Goal: Find specific page/section: Find specific page/section

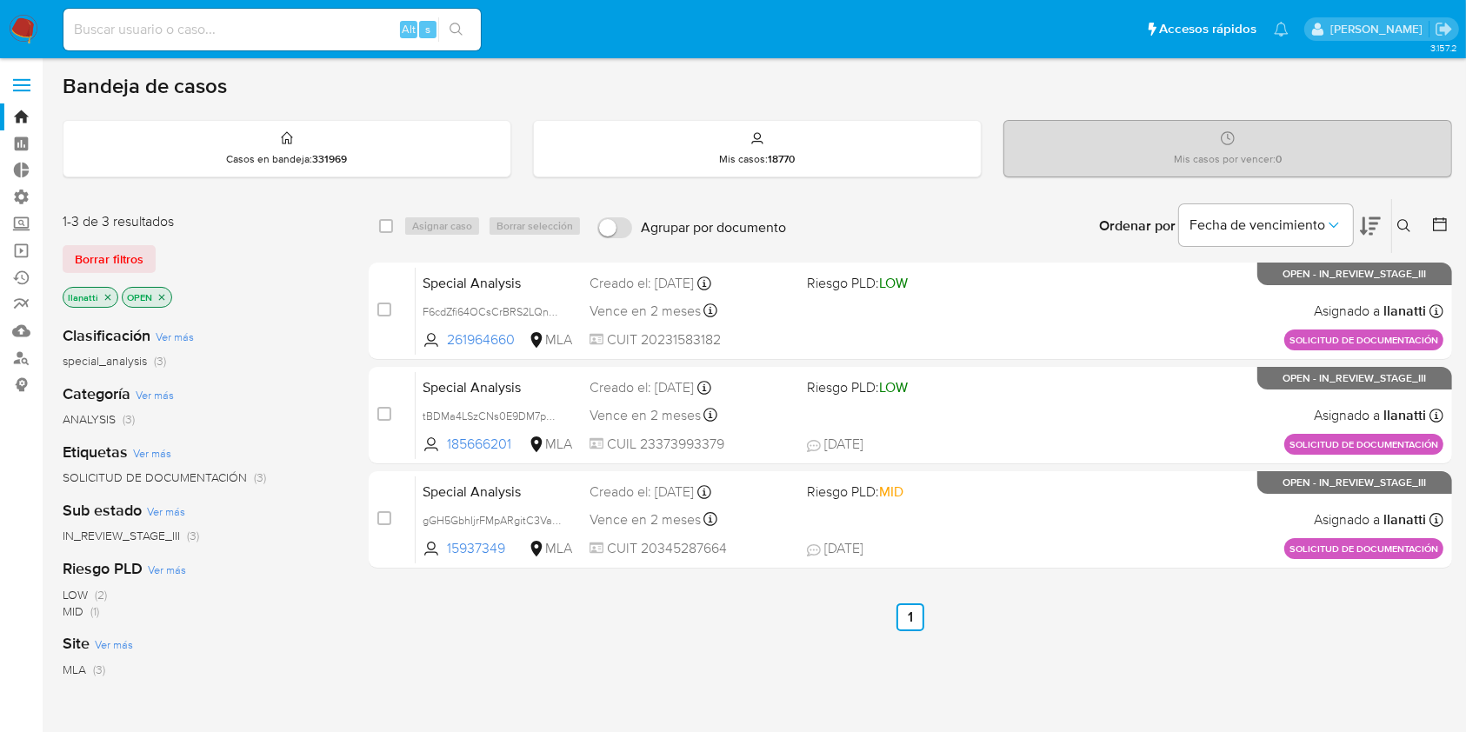
drag, startPoint x: 89, startPoint y: 250, endPoint x: 74, endPoint y: 193, distance: 58.4
click at [88, 249] on span "Borrar filtros" at bounding box center [109, 259] width 69 height 24
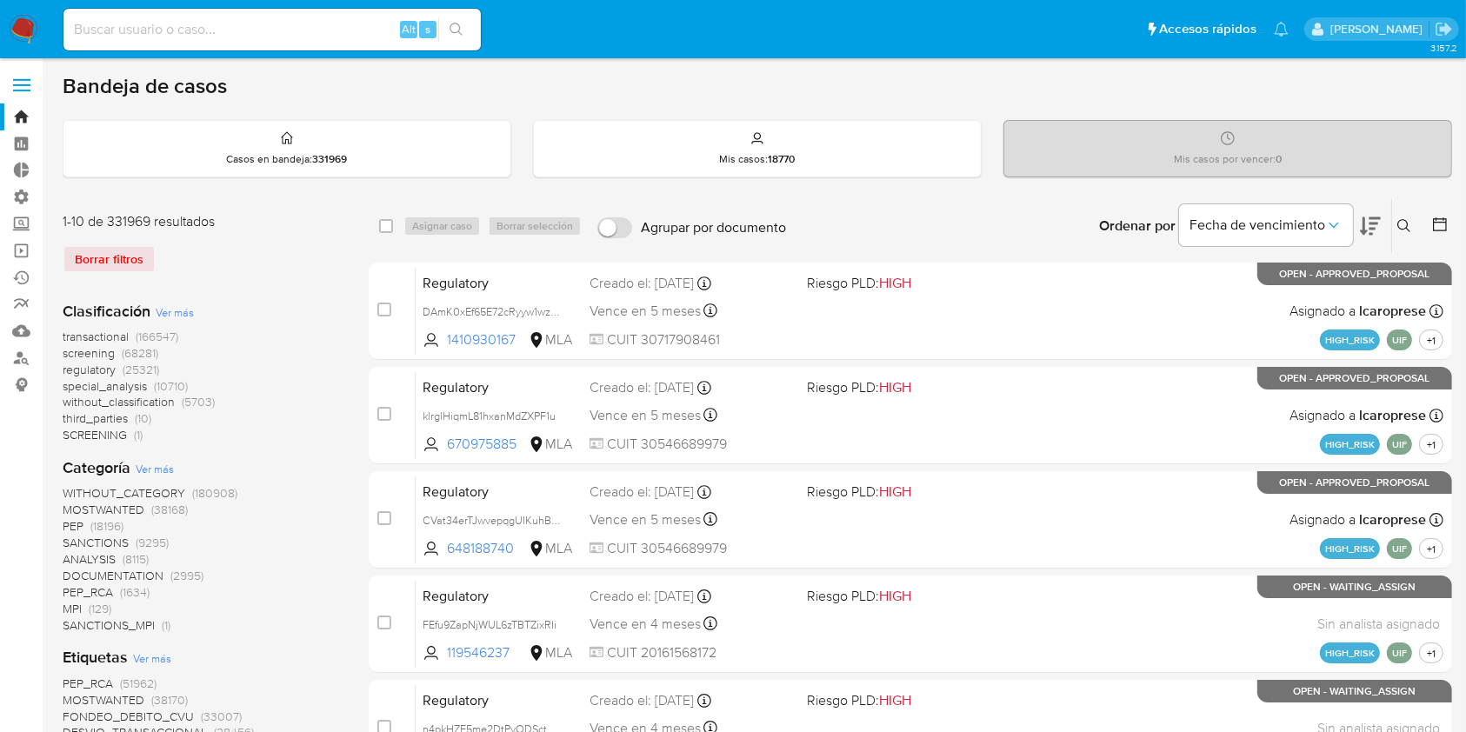
click at [24, 32] on img at bounding box center [24, 30] width 30 height 30
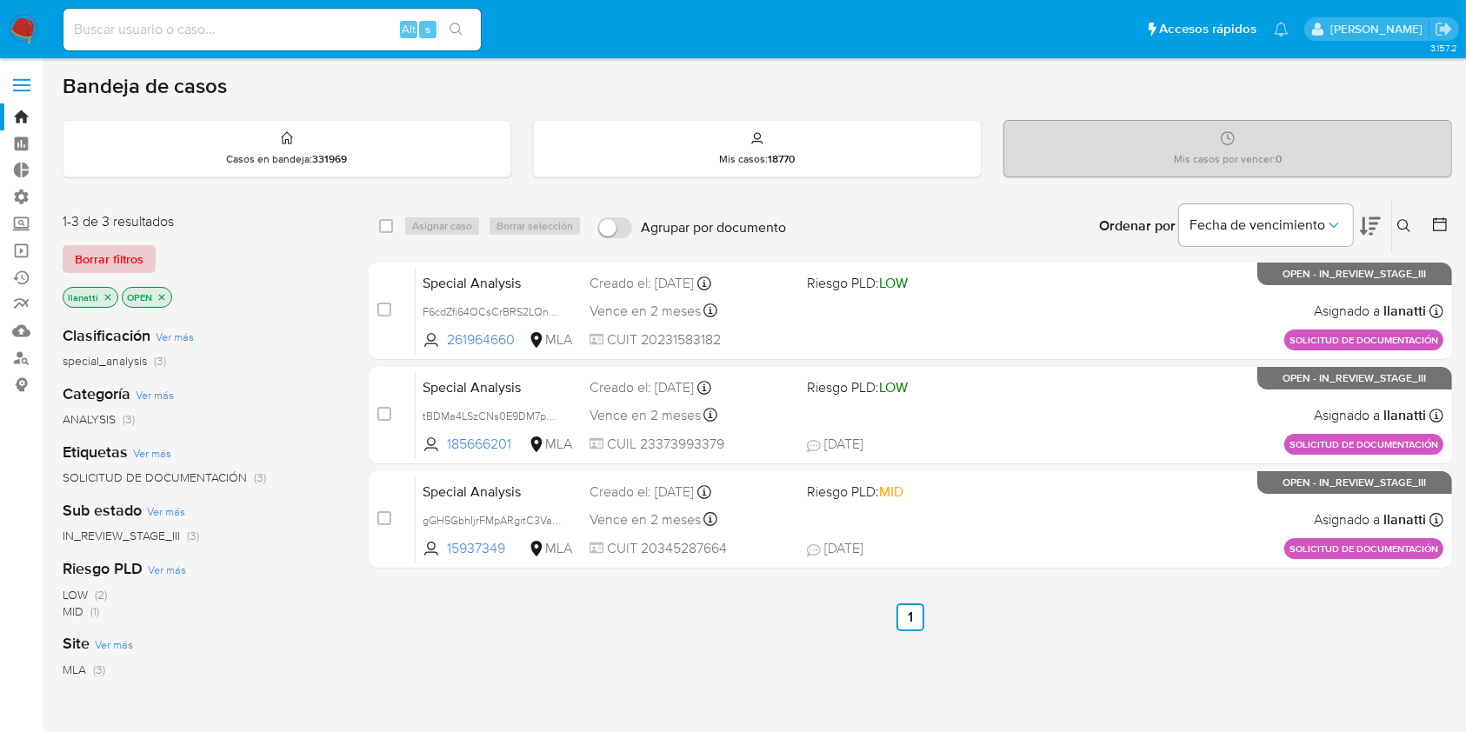
click at [104, 251] on span "Borrar filtros" at bounding box center [109, 259] width 69 height 24
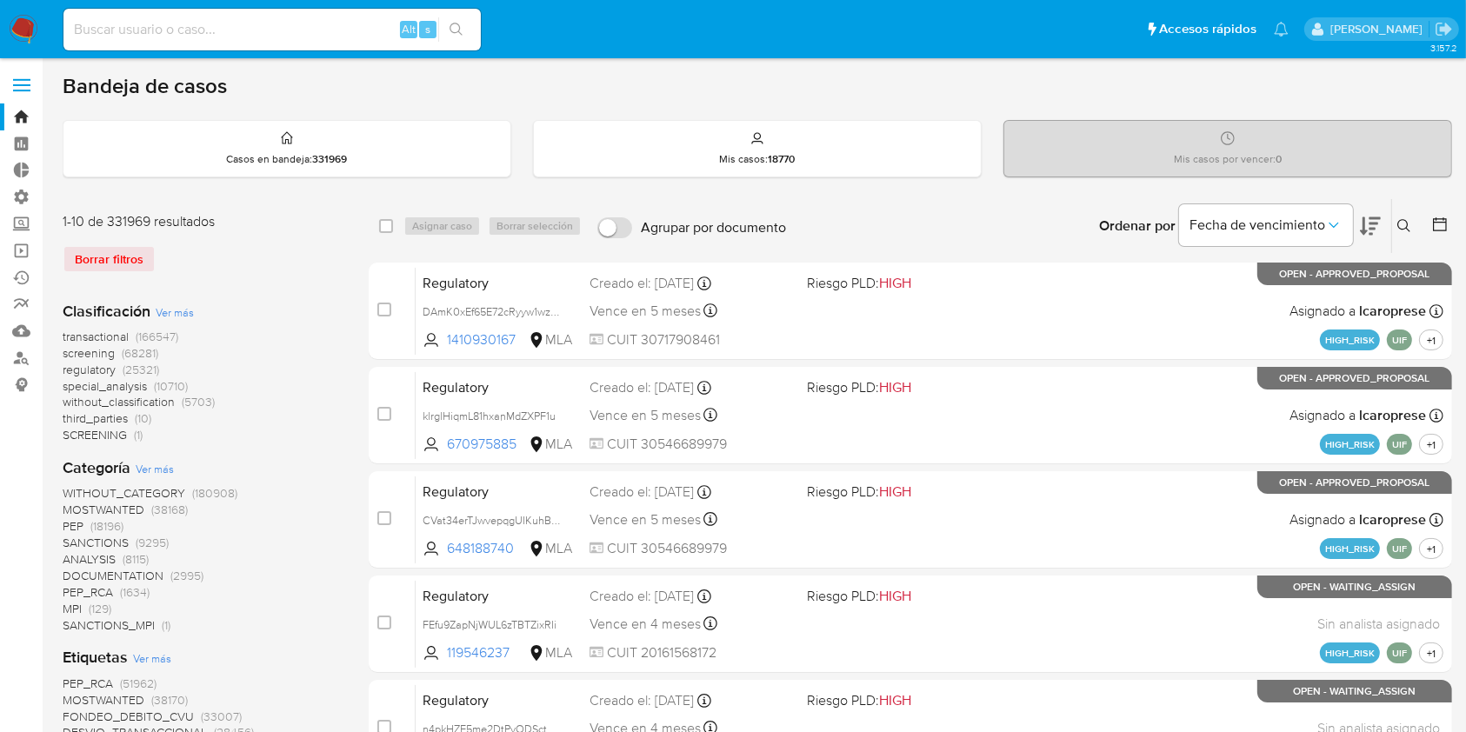
click at [1442, 224] on icon at bounding box center [1440, 224] width 17 height 17
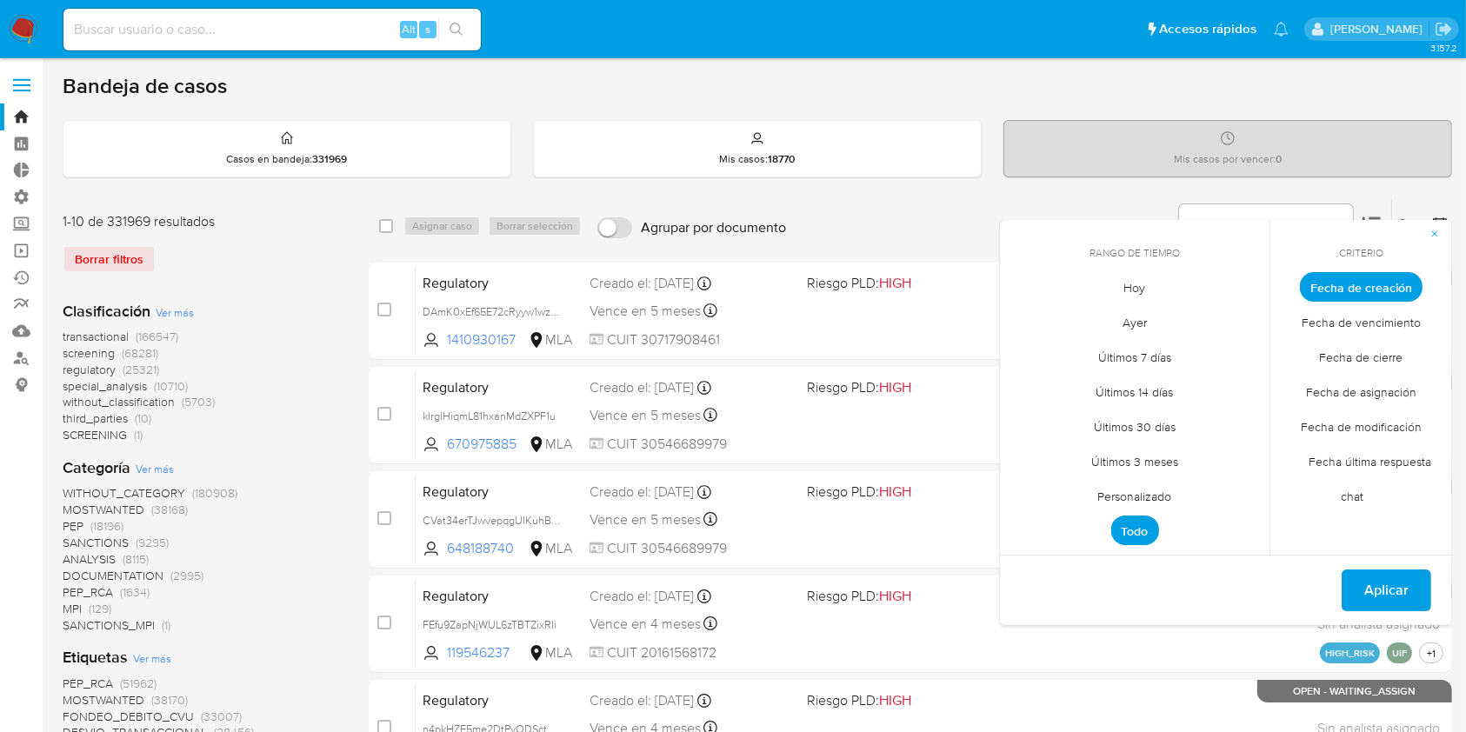
click at [1155, 494] on span "Personalizado" at bounding box center [1135, 497] width 110 height 36
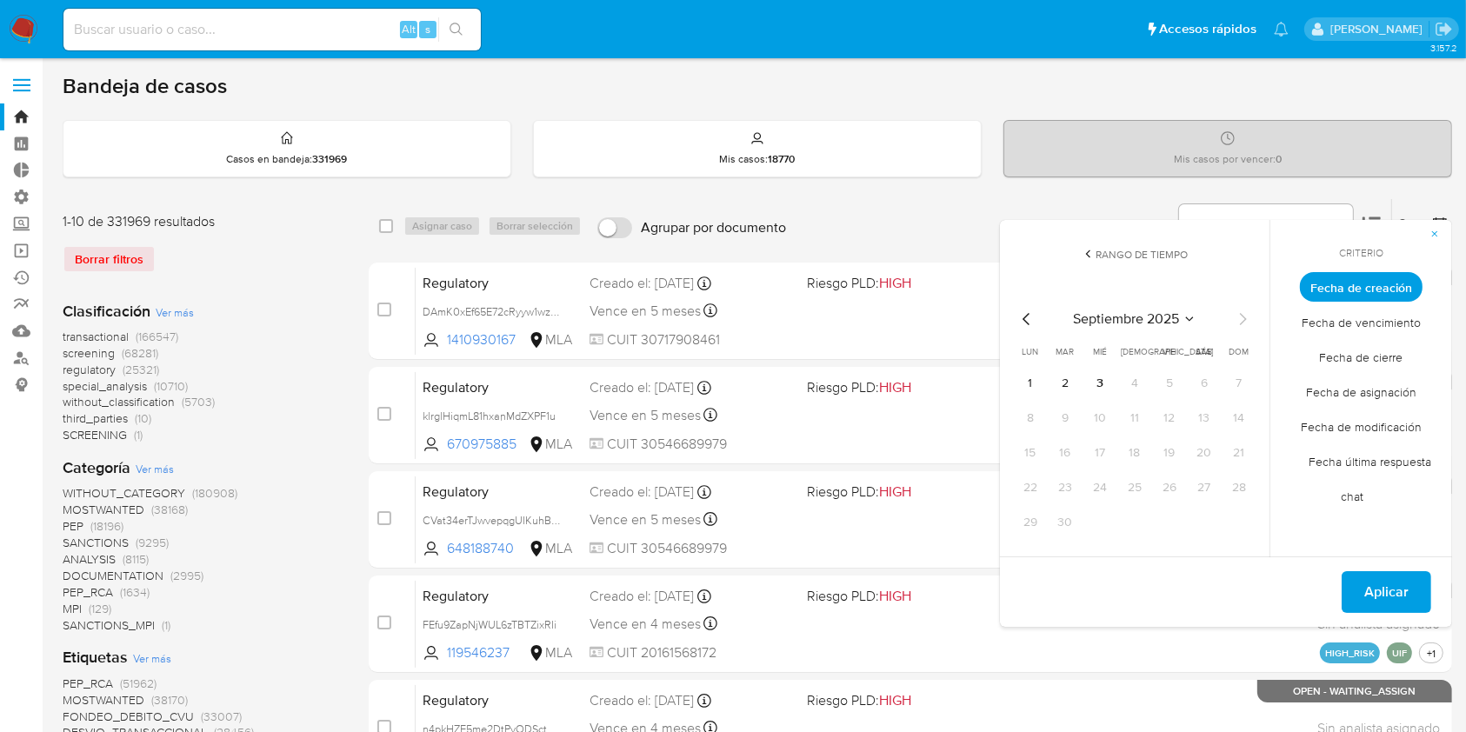
click at [1023, 322] on icon "Mes anterior" at bounding box center [1027, 319] width 21 height 21
click at [1078, 449] on button "12" at bounding box center [1066, 453] width 28 height 28
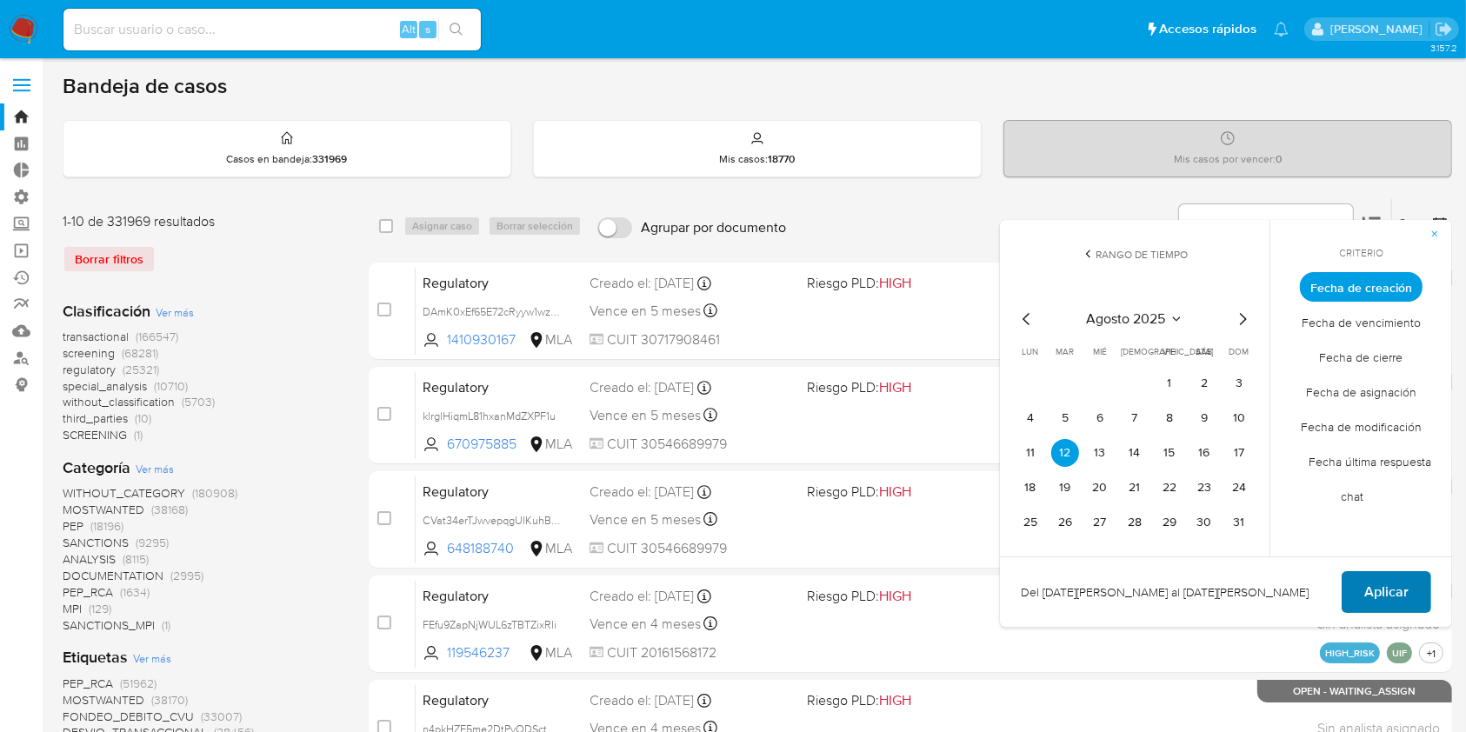
click at [1378, 584] on span "Aplicar" at bounding box center [1387, 592] width 44 height 38
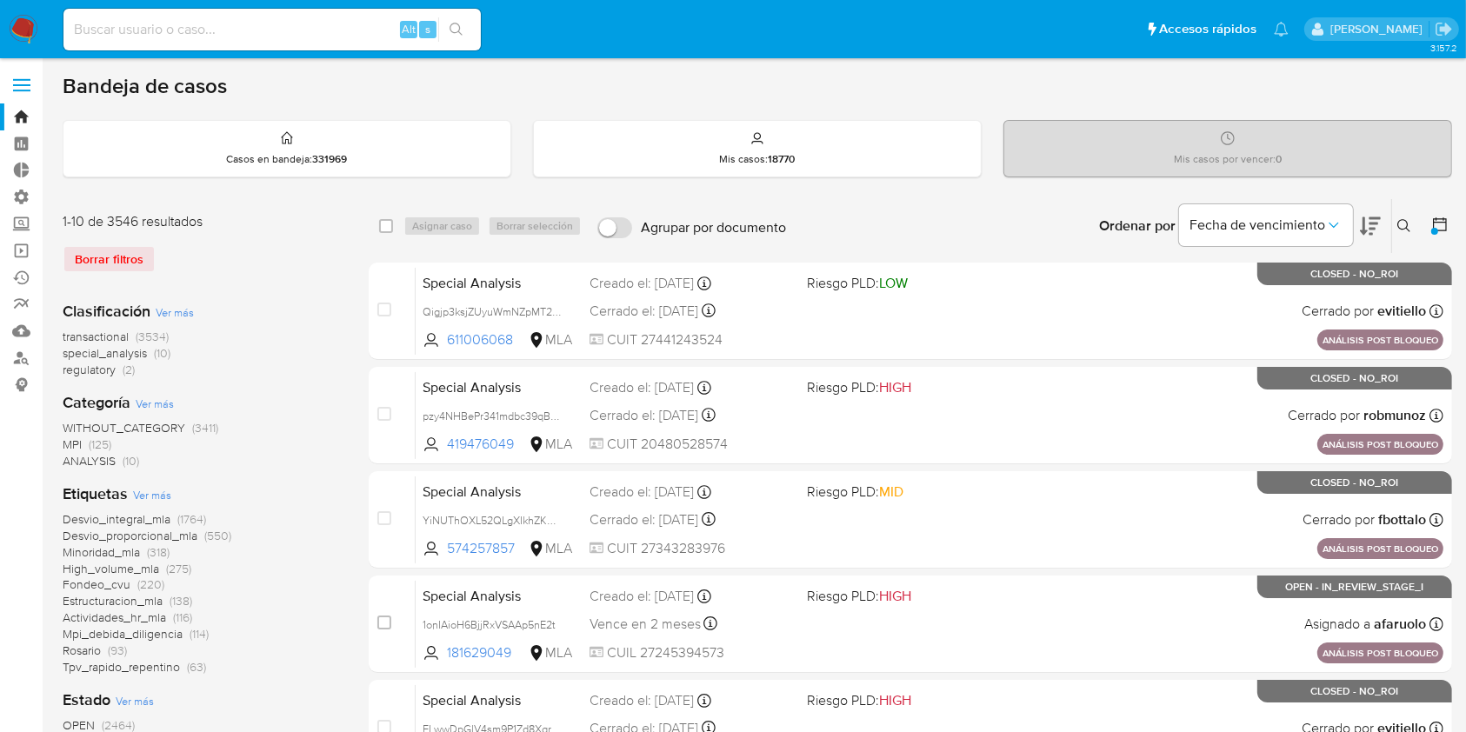
click at [190, 515] on span "(1764)" at bounding box center [191, 519] width 29 height 17
